Goal: Task Accomplishment & Management: Manage account settings

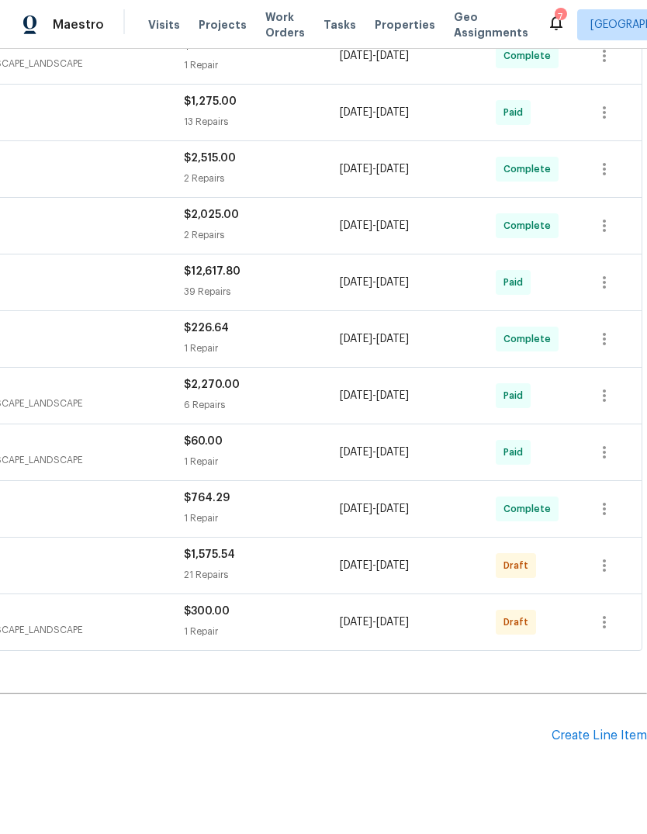
scroll to position [489, 230]
click at [612, 566] on icon "button" at bounding box center [604, 566] width 19 height 19
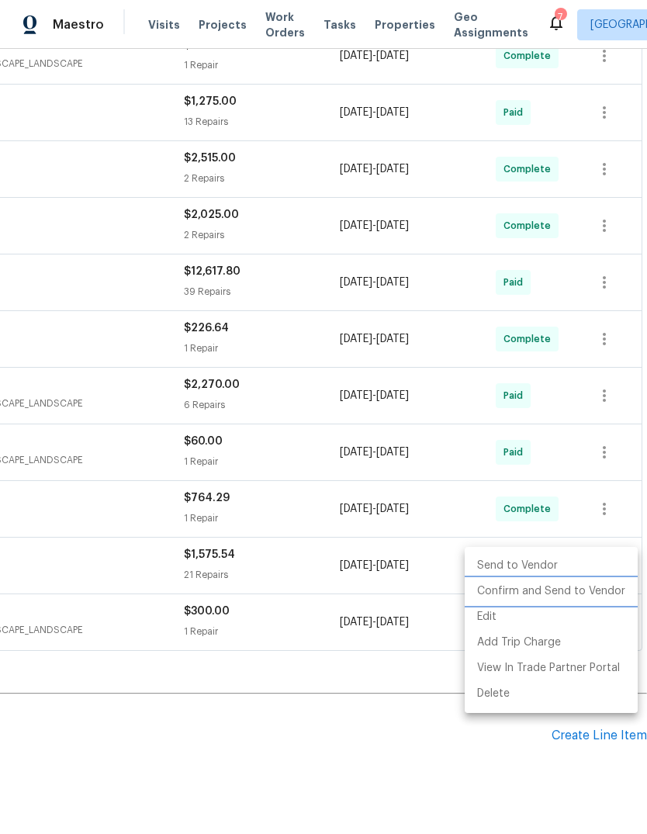
click at [605, 597] on li "Confirm and Send to Vendor" at bounding box center [551, 592] width 173 height 26
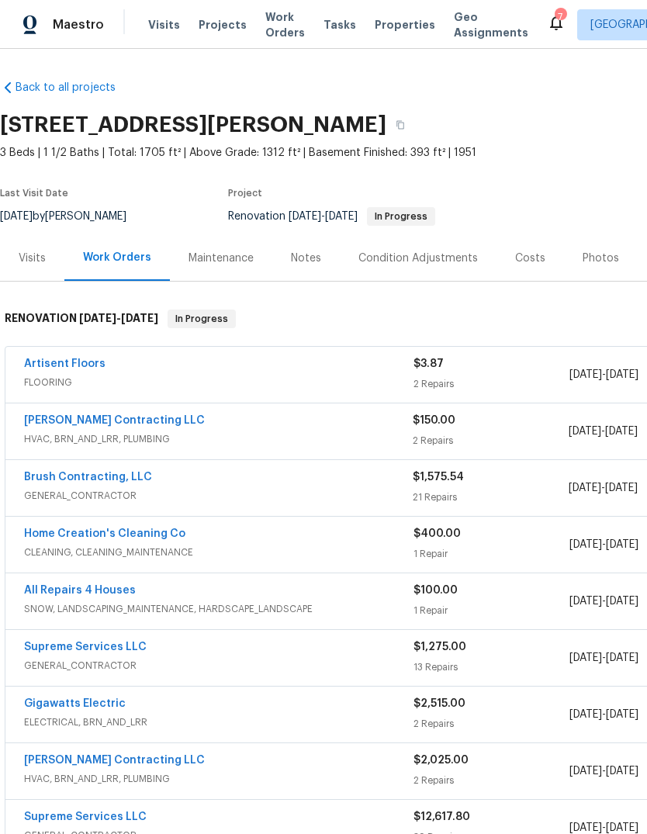
click at [118, 480] on link "Brush Contracting, LLC" at bounding box center [88, 477] width 128 height 11
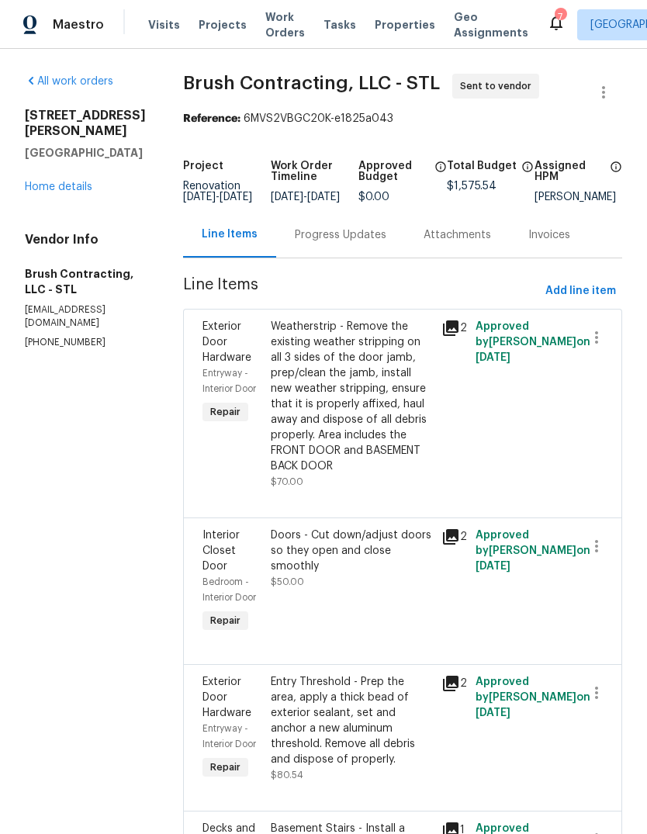
click at [304, 243] on div "Progress Updates" at bounding box center [341, 235] width 92 height 16
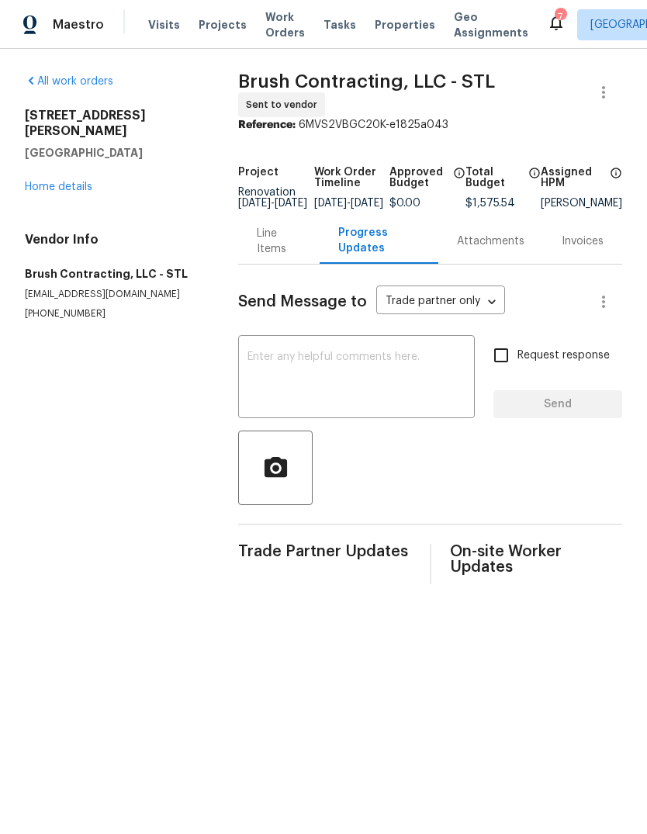
click at [70, 182] on link "Home details" at bounding box center [59, 187] width 68 height 11
